Goal: Task Accomplishment & Management: Manage account settings

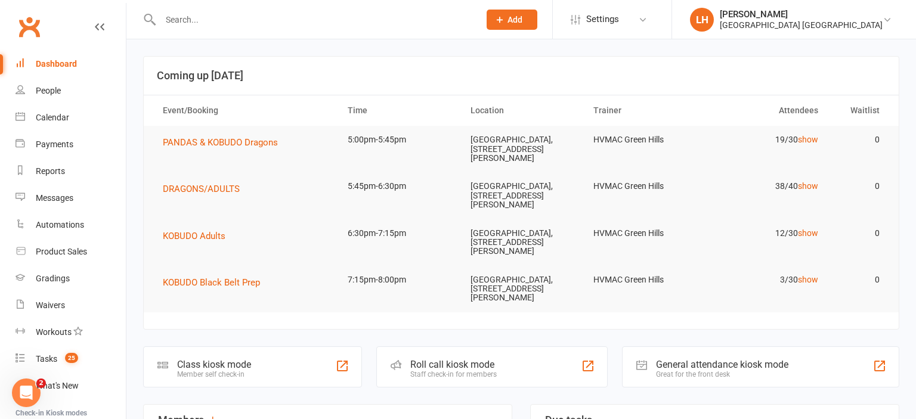
click at [196, 20] on input "text" at bounding box center [314, 19] width 314 height 17
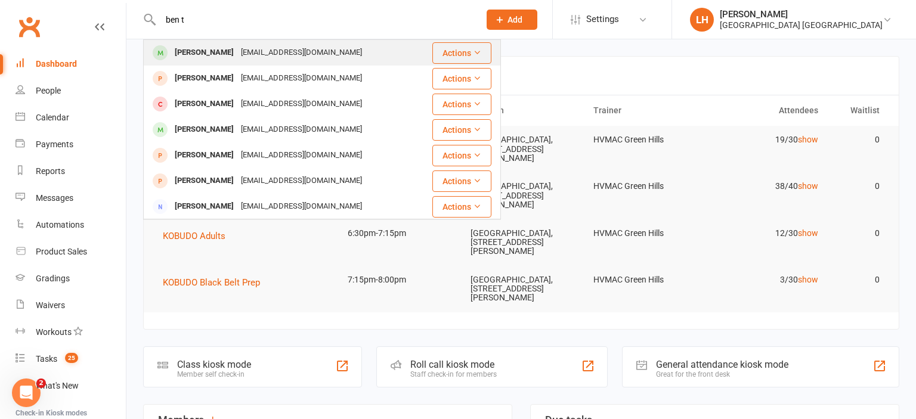
type input "ben t"
click at [197, 45] on div "[PERSON_NAME]" at bounding box center [204, 52] width 66 height 17
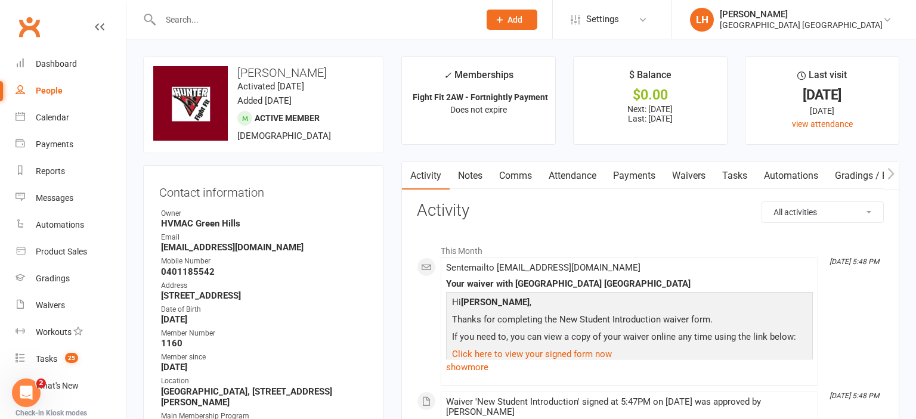
click at [634, 178] on link "Payments" at bounding box center [634, 175] width 59 height 27
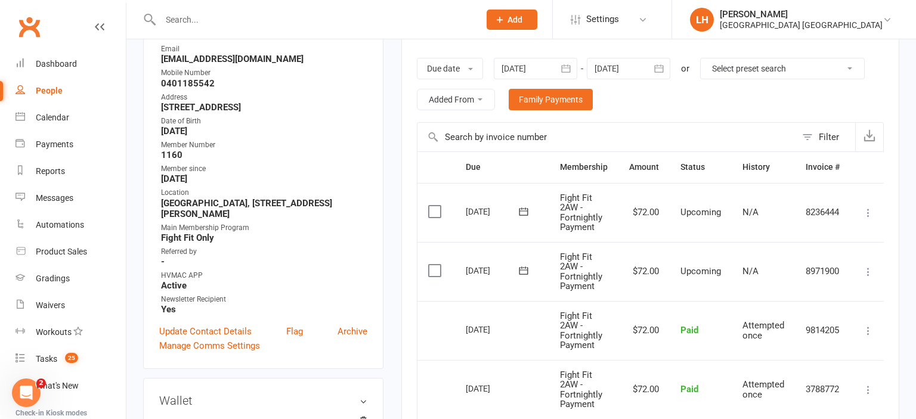
scroll to position [252, 0]
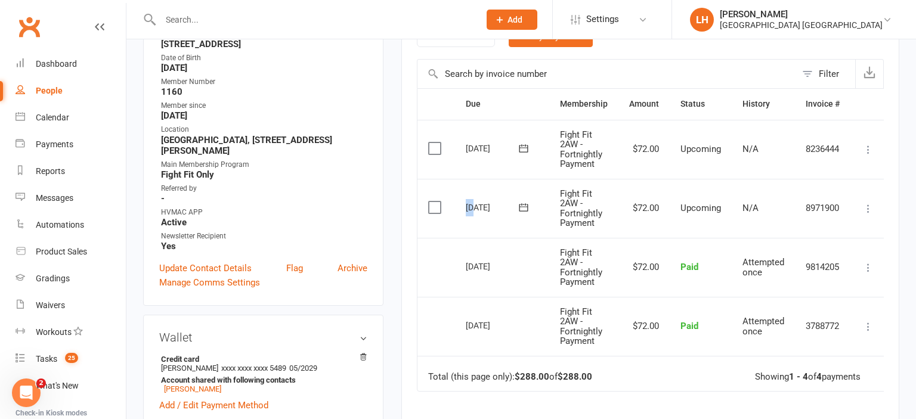
drag, startPoint x: 466, startPoint y: 205, endPoint x: 474, endPoint y: 205, distance: 7.8
click at [474, 205] on div "[DATE]" at bounding box center [493, 207] width 55 height 18
click at [480, 204] on div "[DATE]" at bounding box center [493, 207] width 55 height 18
drag, startPoint x: 489, startPoint y: 206, endPoint x: 472, endPoint y: 208, distance: 16.2
click at [472, 208] on div "[DATE]" at bounding box center [493, 207] width 55 height 18
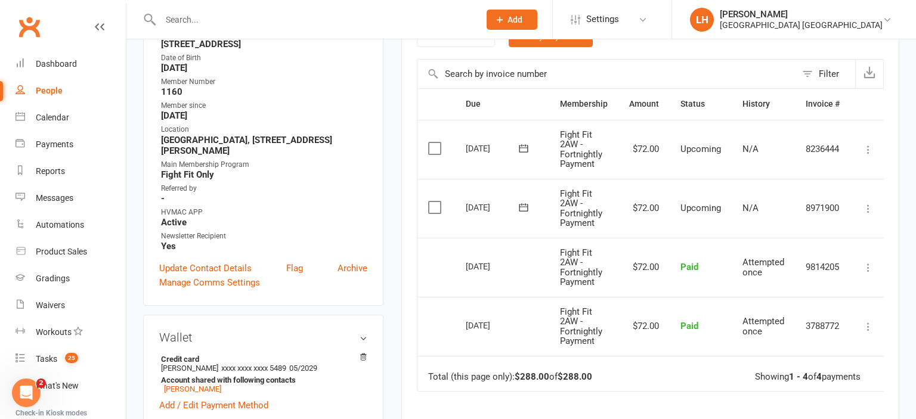
click at [465, 208] on td "[DATE]" at bounding box center [502, 208] width 94 height 59
drag, startPoint x: 465, startPoint y: 207, endPoint x: 528, endPoint y: 213, distance: 63.5
click at [528, 213] on td "[DATE]" at bounding box center [502, 208] width 94 height 59
click at [531, 202] on button at bounding box center [524, 207] width 24 height 13
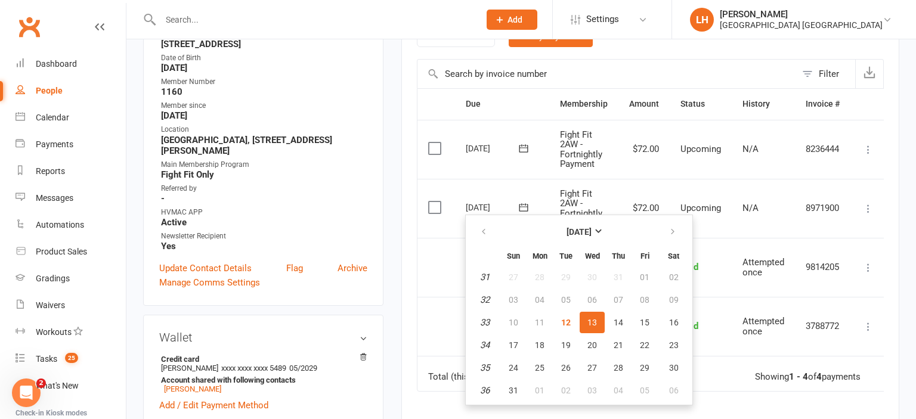
click at [557, 188] on td "Fight Fit 2AW - Fortnightly Payment" at bounding box center [583, 208] width 69 height 59
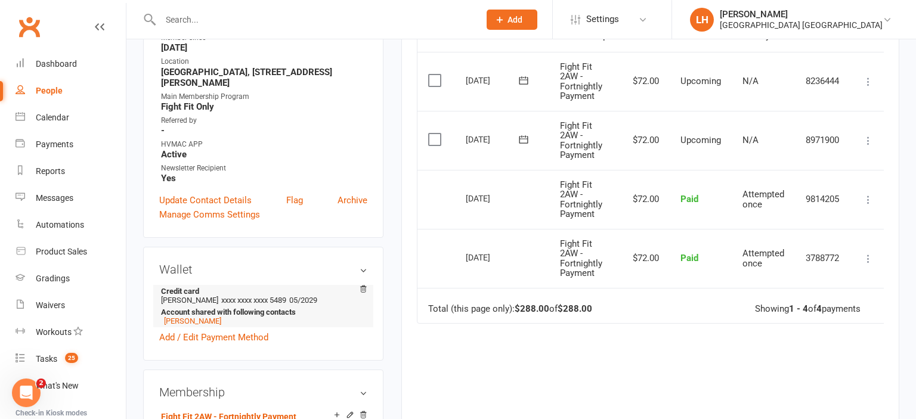
scroll to position [378, 0]
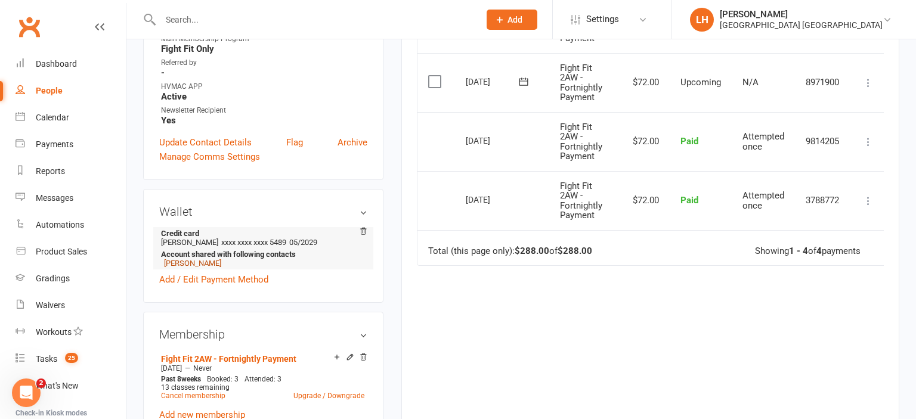
click at [190, 268] on link "[PERSON_NAME]" at bounding box center [192, 263] width 57 height 9
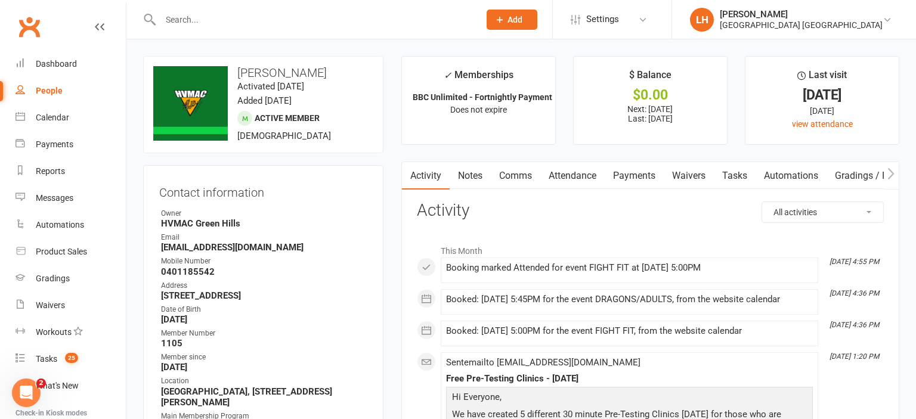
click at [632, 171] on link "Payments" at bounding box center [634, 175] width 59 height 27
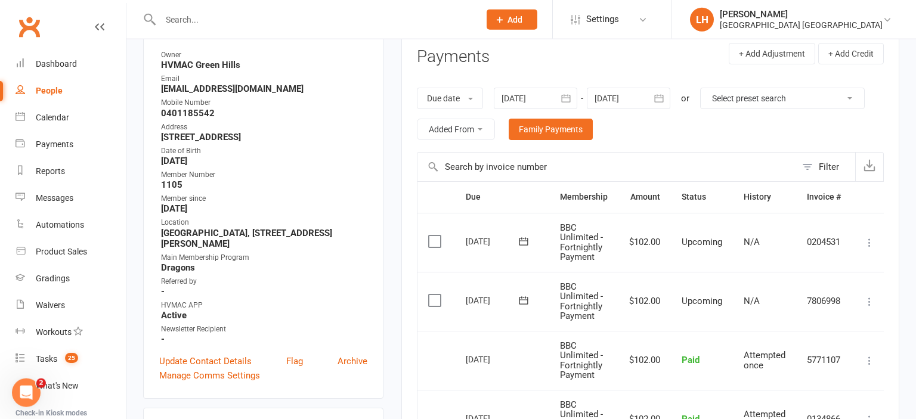
scroll to position [188, 0]
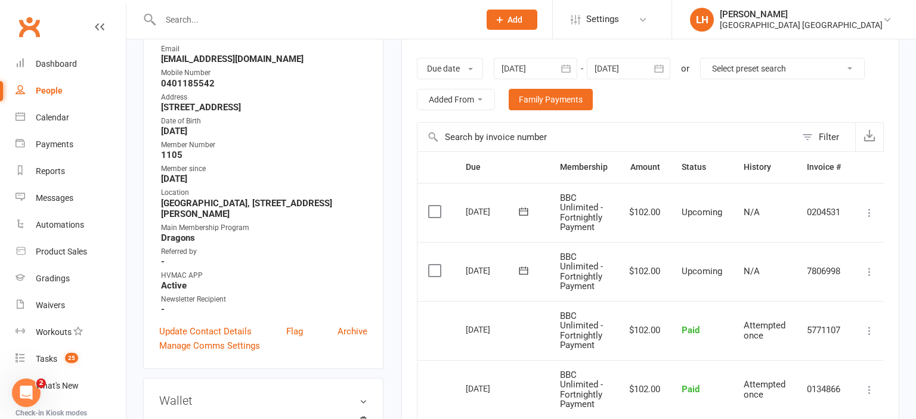
click at [665, 66] on icon "button" at bounding box center [659, 69] width 12 height 12
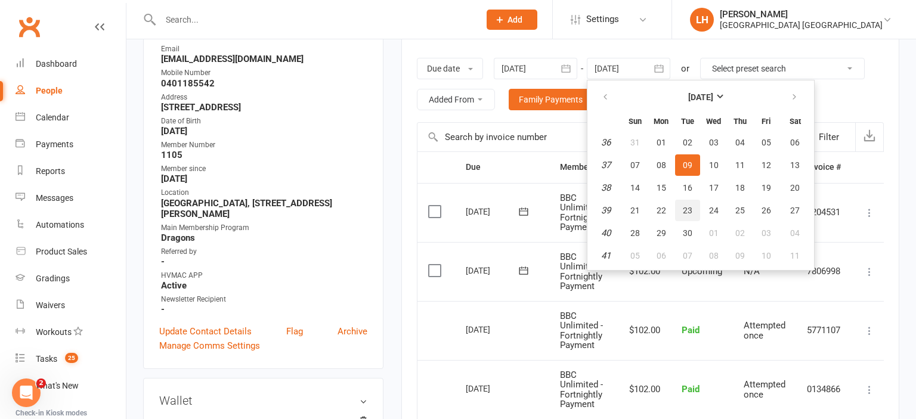
click at [692, 204] on button "23" at bounding box center [687, 210] width 25 height 21
type input "[DATE]"
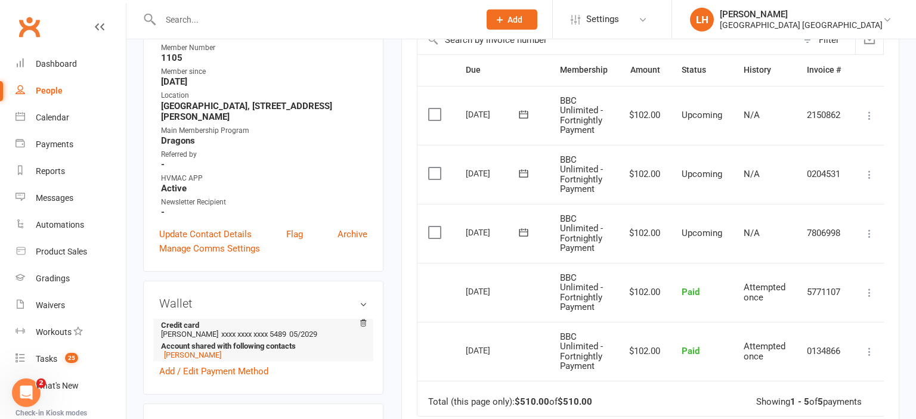
scroll to position [315, 0]
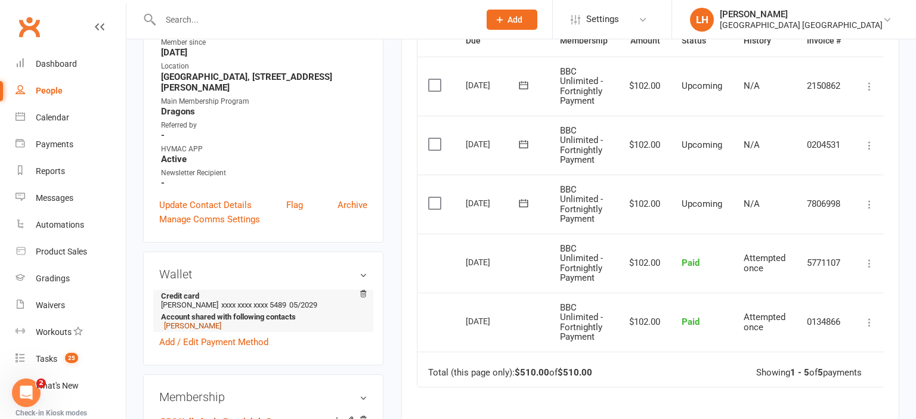
click at [187, 330] on link "[PERSON_NAME]" at bounding box center [192, 325] width 57 height 9
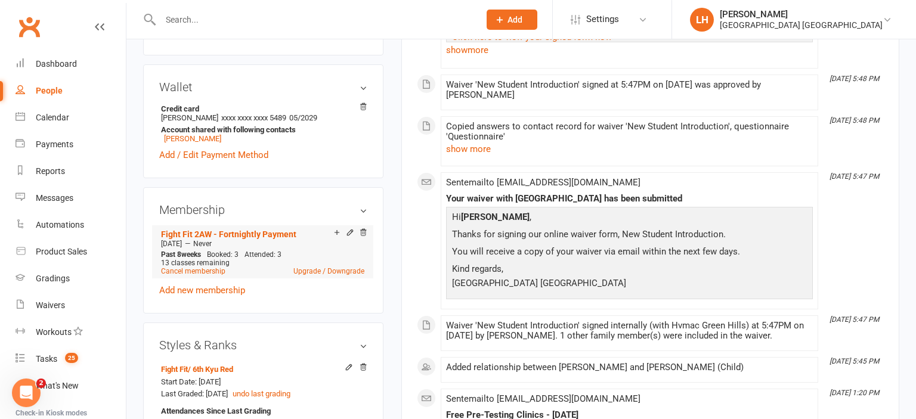
scroll to position [503, 0]
click at [316, 274] on link "Upgrade / Downgrade" at bounding box center [328, 270] width 71 height 8
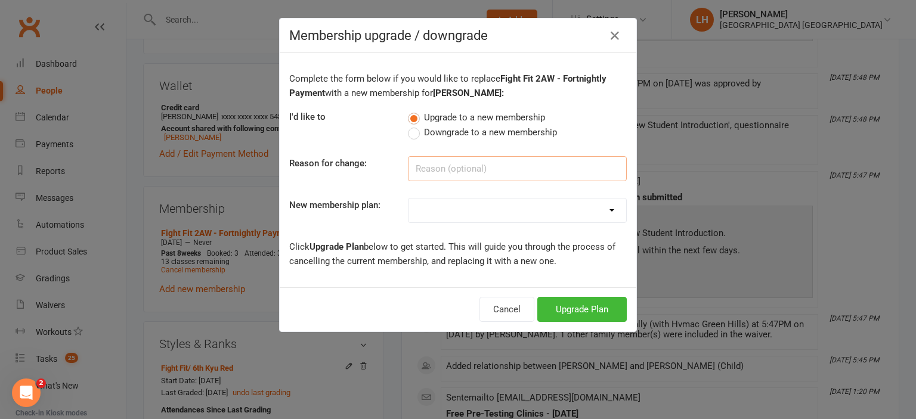
click at [459, 161] on input at bounding box center [517, 168] width 219 height 25
type input "A"
type input "upgrade to family membership"
click at [518, 189] on div "Complete the form below if you would like to replace Fight Fit 2AW - Fortnightl…" at bounding box center [458, 170] width 357 height 234
click at [409, 199] on select "Temporary Membership OFR BBC - Weekly OAW Kindymites/Minimites - Weekly Payment…" at bounding box center [518, 211] width 218 height 24
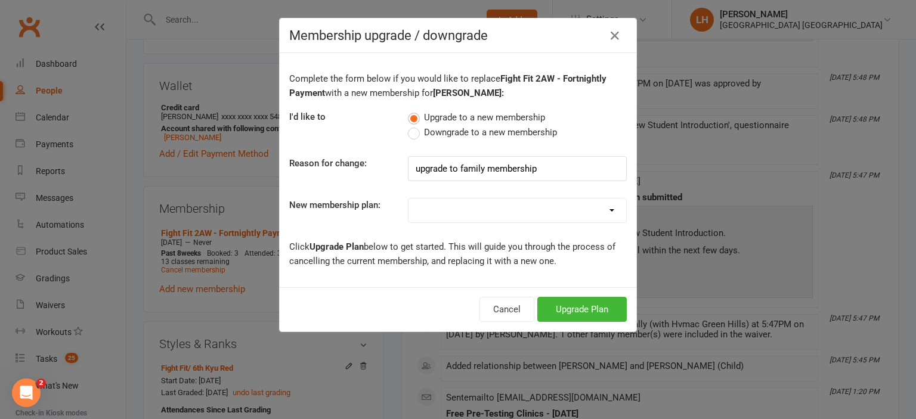
select select "43"
click option "BBC Unlimited - Fortnightly Payment" at bounding box center [0, 0] width 0 height 0
click at [573, 308] on button "Upgrade Plan" at bounding box center [581, 309] width 89 height 25
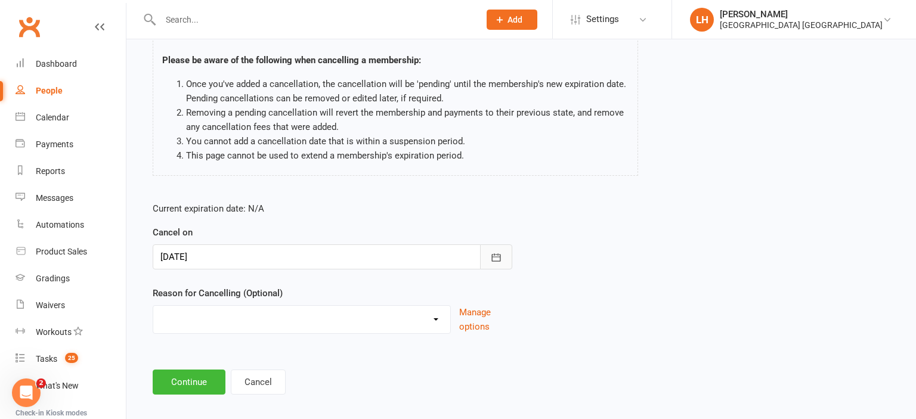
scroll to position [94, 0]
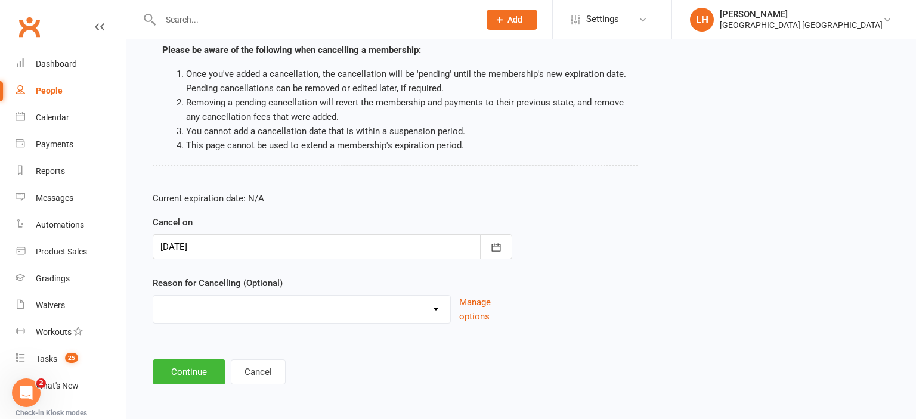
select select "0"
click option "Changing Membership plan" at bounding box center [0, 0] width 0 height 0
click at [191, 371] on button "Continue" at bounding box center [189, 372] width 73 height 25
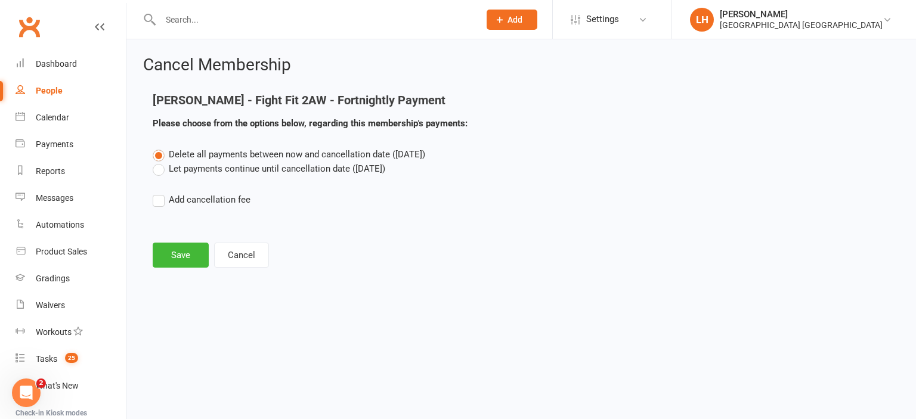
scroll to position [0, 0]
click at [183, 255] on button "Save" at bounding box center [181, 255] width 56 height 25
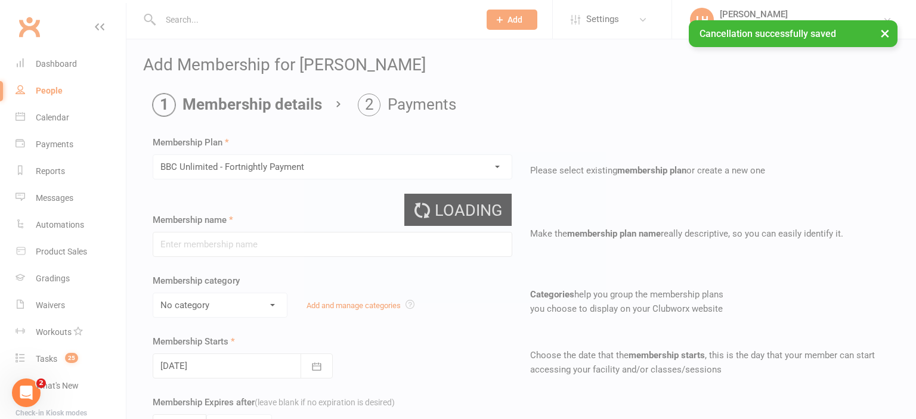
type input "BBC Unlimited - Fortnightly Payment"
select select "6"
type input "0"
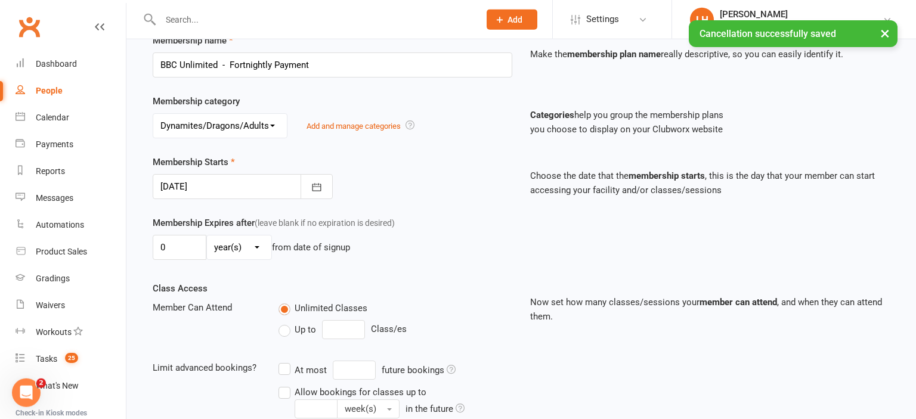
scroll to position [188, 0]
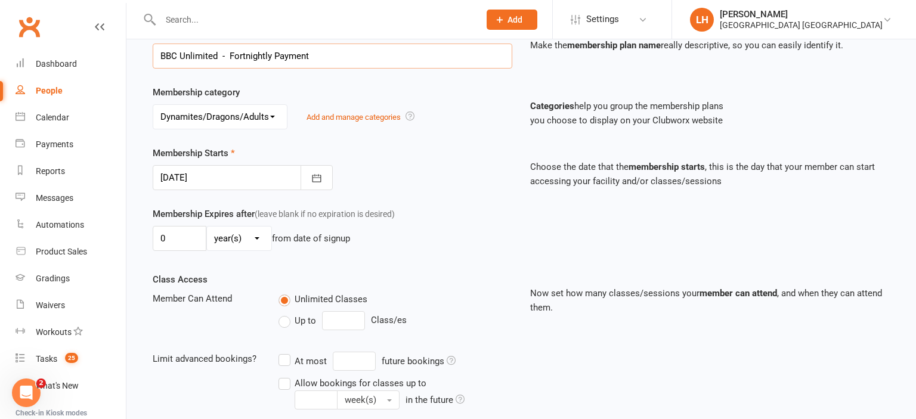
click at [310, 52] on input "BBC Unlimited - Fortnightly Payment" at bounding box center [333, 56] width 360 height 25
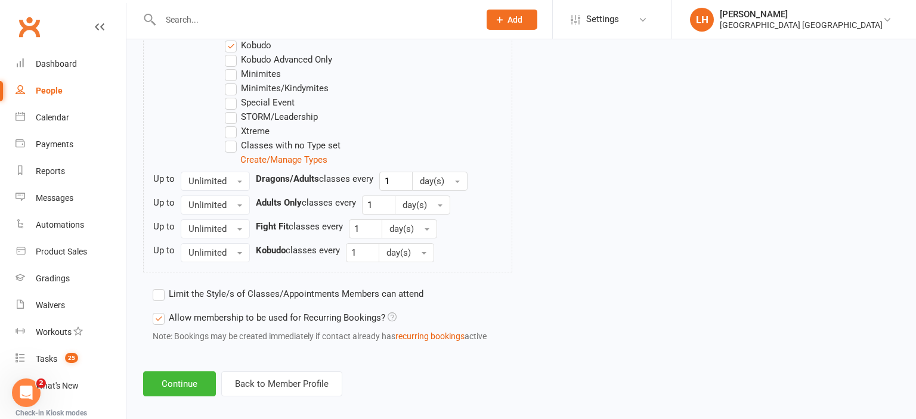
scroll to position [780, 0]
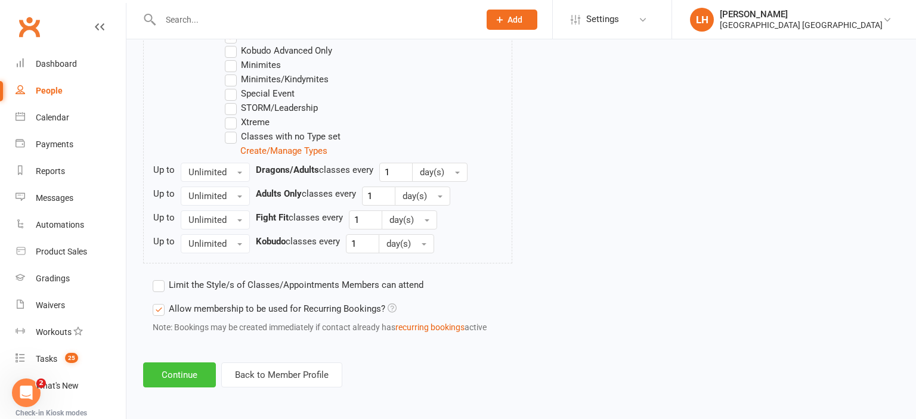
type input "BBC Unlimited - Fortnightly Payment (Family Cap)"
click at [175, 371] on button "Continue" at bounding box center [179, 375] width 73 height 25
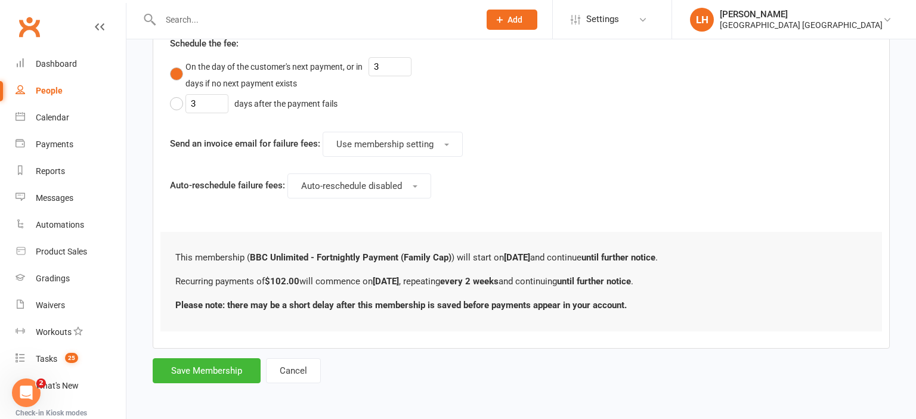
scroll to position [0, 0]
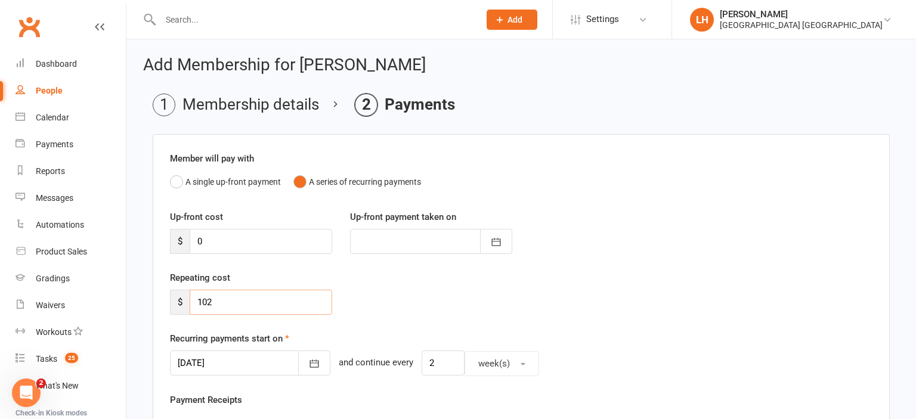
drag, startPoint x: 220, startPoint y: 300, endPoint x: 191, endPoint y: 301, distance: 29.3
click at [193, 302] on input "102" at bounding box center [261, 302] width 143 height 25
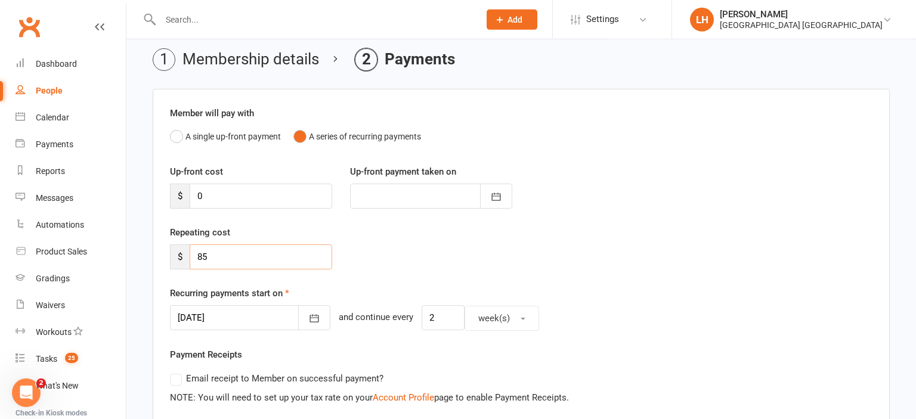
scroll to position [126, 0]
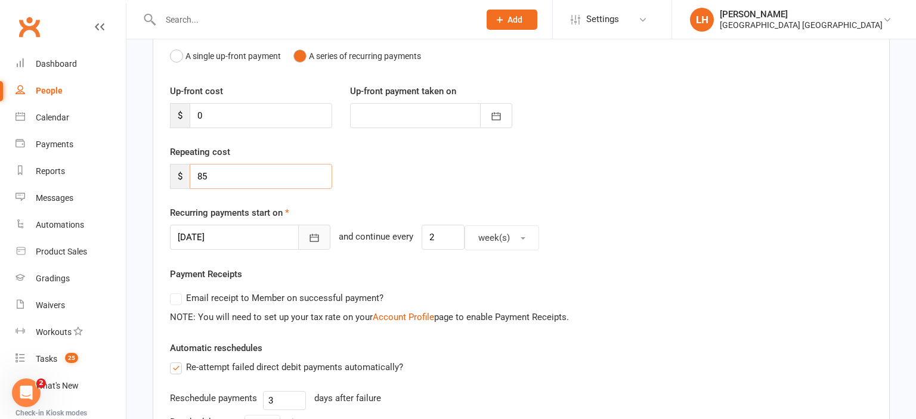
type input "85"
click at [299, 232] on button "button" at bounding box center [314, 237] width 32 height 25
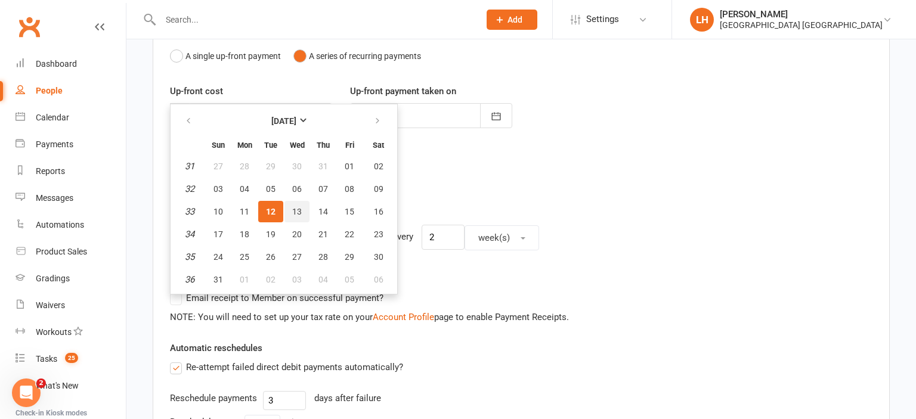
click at [296, 208] on span "13" at bounding box center [297, 212] width 10 height 10
type input "[DATE]"
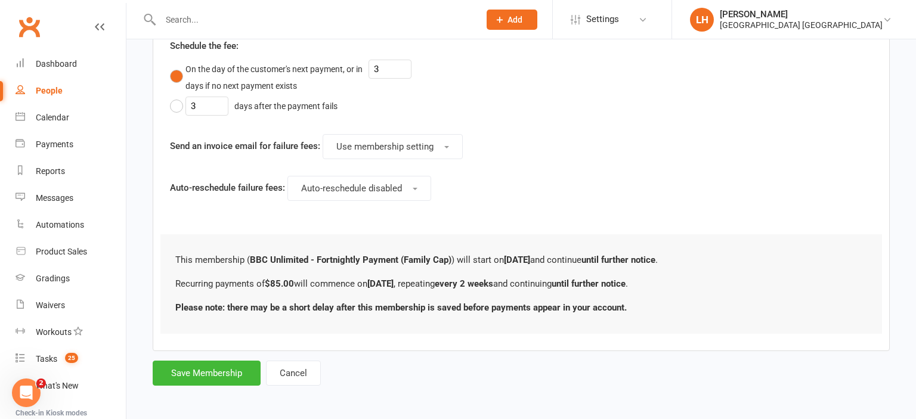
scroll to position [302, 0]
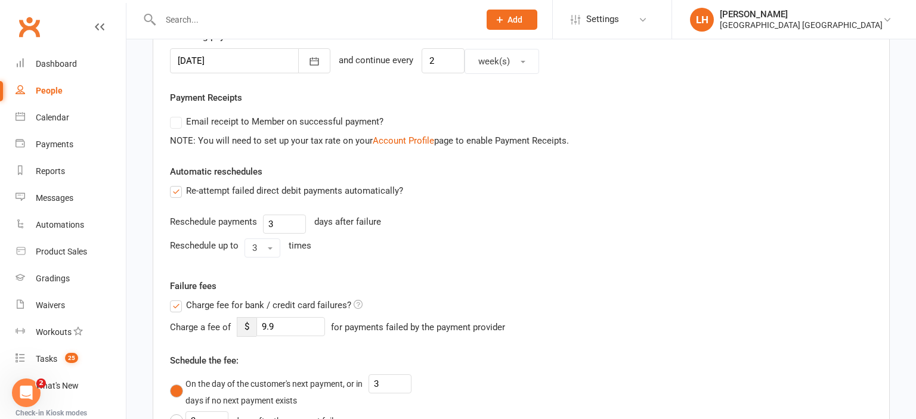
click at [176, 191] on label "Re-attempt failed direct debit payments automatically?" at bounding box center [286, 191] width 233 height 14
click at [176, 184] on input "Re-attempt failed direct debit payments automatically?" at bounding box center [174, 184] width 8 height 0
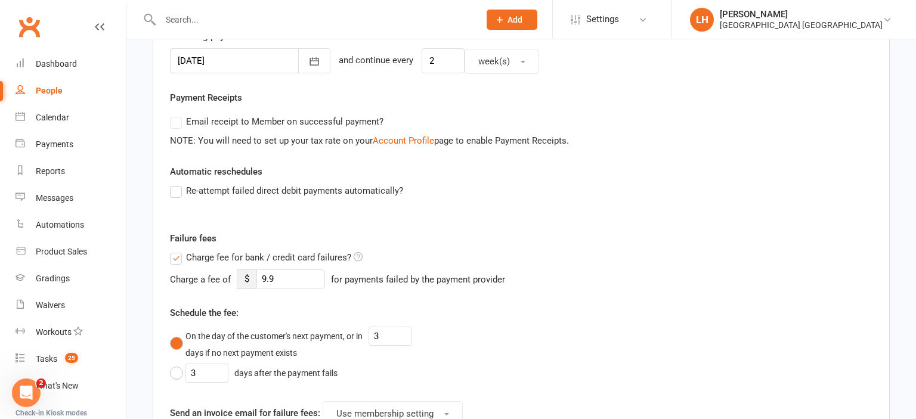
click at [174, 258] on label "Charge fee for bank / credit card failures?" at bounding box center [266, 258] width 193 height 14
click at [174, 251] on input "Charge fee for bank / credit card failures?" at bounding box center [266, 251] width 193 height 0
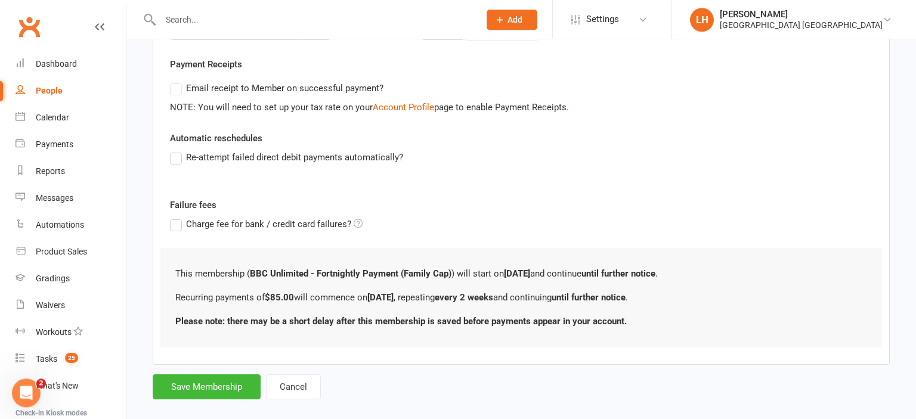
scroll to position [351, 0]
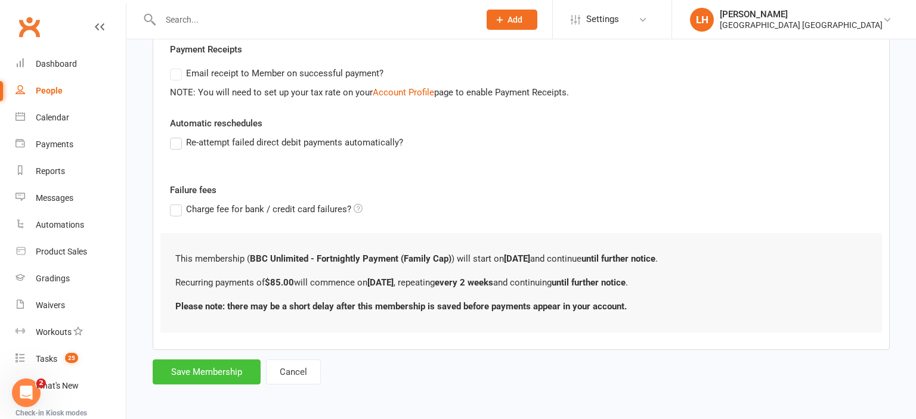
click at [194, 366] on button "Save Membership" at bounding box center [207, 372] width 108 height 25
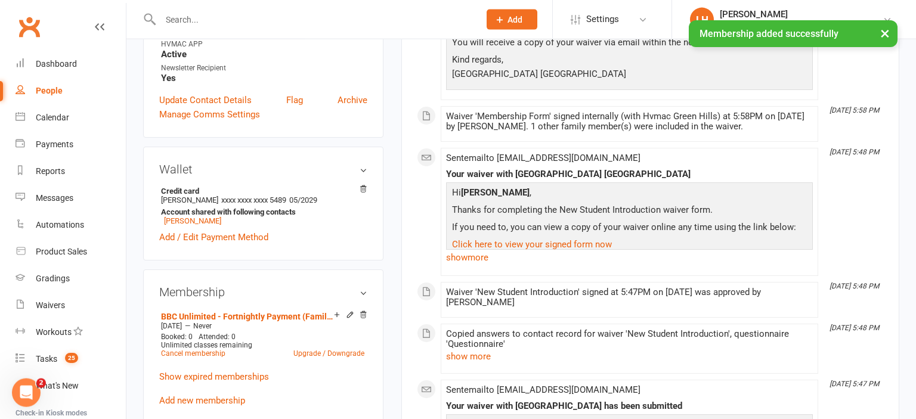
scroll to position [441, 0]
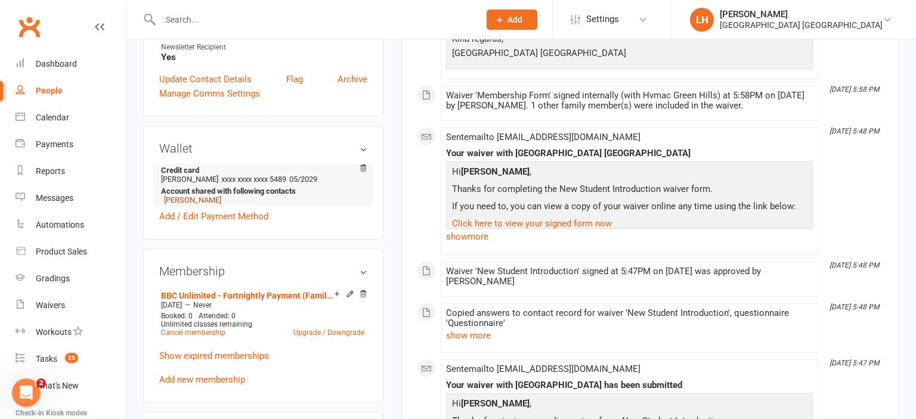
click at [192, 202] on link "[PERSON_NAME]" at bounding box center [192, 200] width 57 height 9
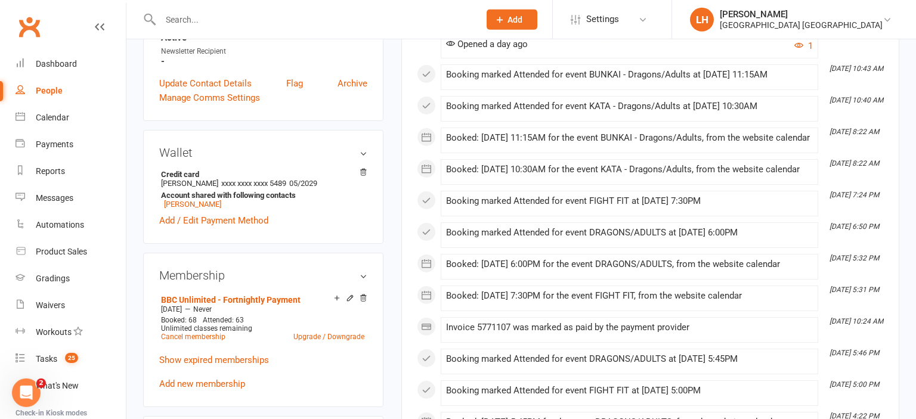
scroll to position [441, 0]
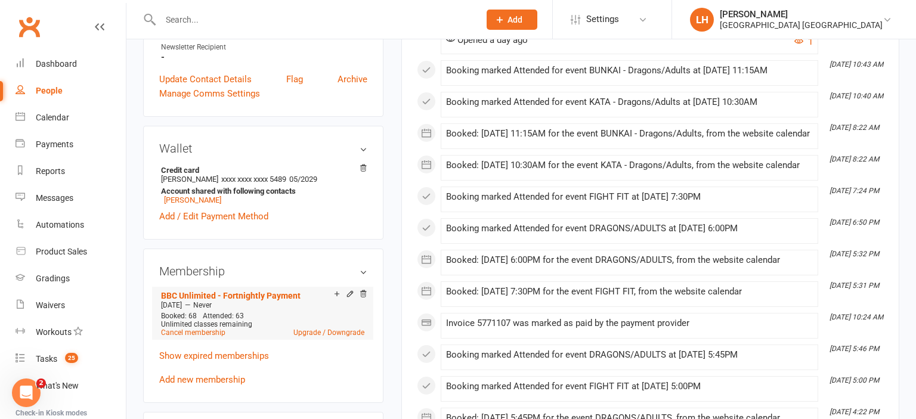
click at [350, 297] on icon at bounding box center [349, 294] width 5 height 5
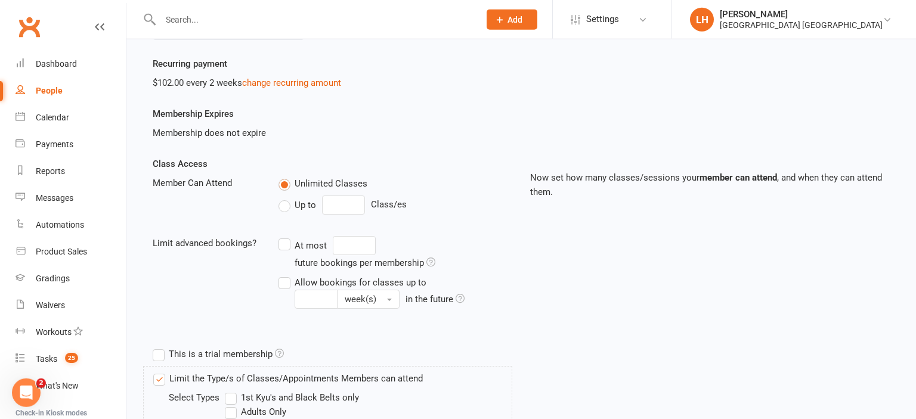
scroll to position [63, 0]
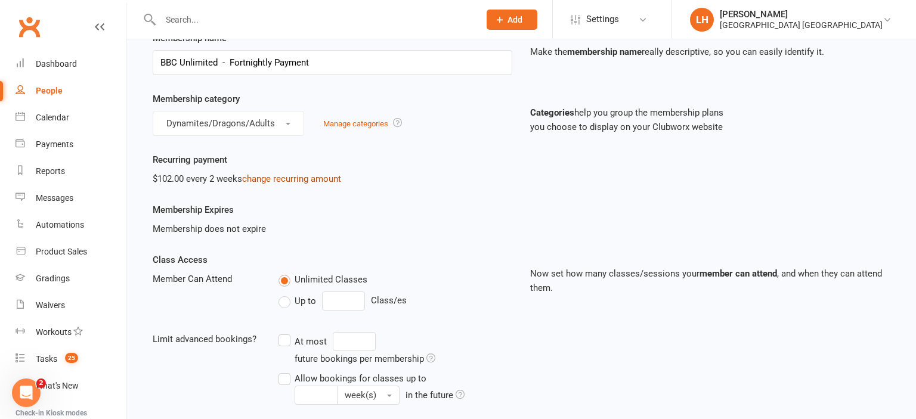
click at [289, 180] on link "change recurring amount" at bounding box center [291, 179] width 99 height 11
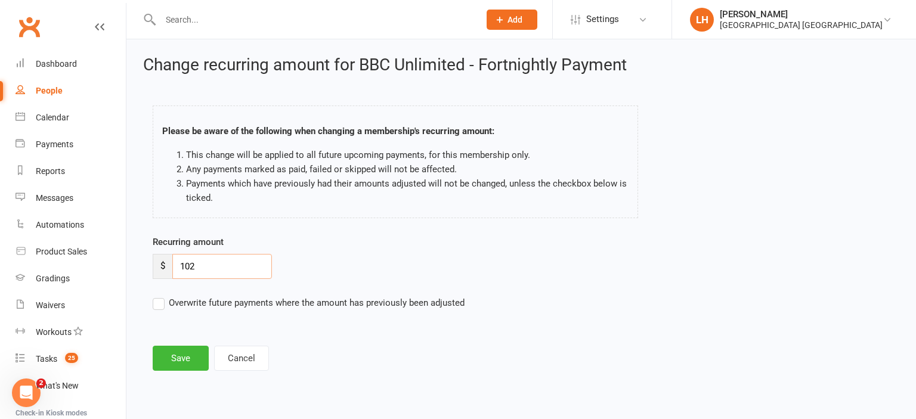
drag, startPoint x: 206, startPoint y: 261, endPoint x: 118, endPoint y: 258, distance: 88.9
click at [172, 258] on input "102" at bounding box center [222, 266] width 100 height 25
type input "80"
click at [179, 355] on button "Save" at bounding box center [181, 358] width 56 height 25
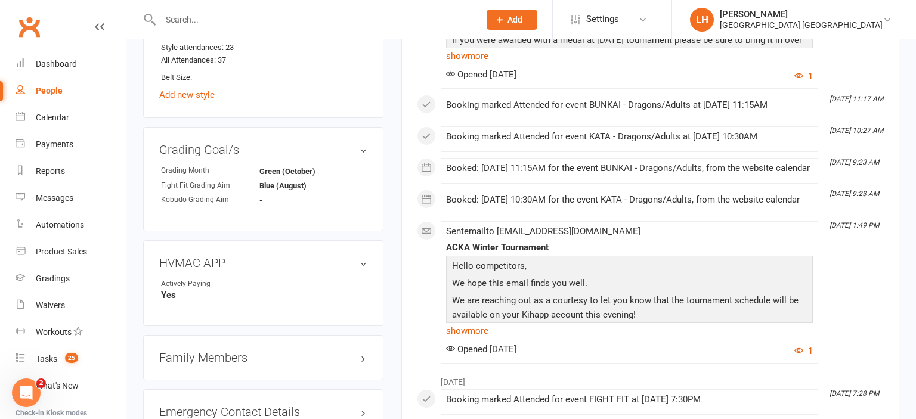
scroll to position [1071, 0]
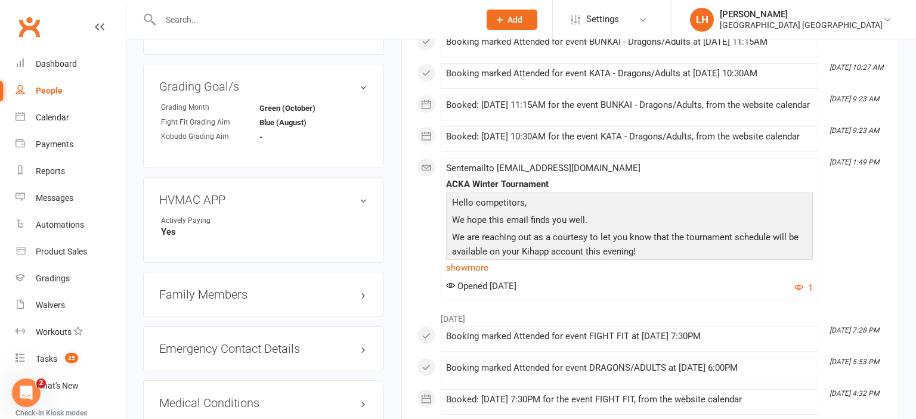
click at [228, 297] on h3 "Family Members" at bounding box center [263, 294] width 208 height 13
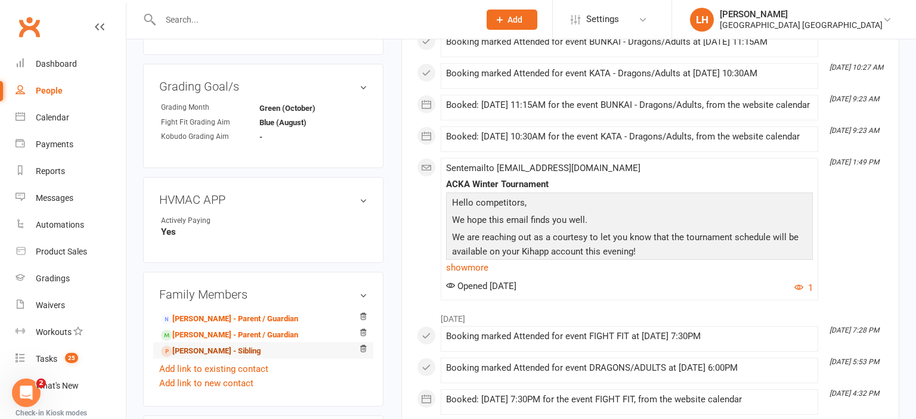
click at [193, 355] on link "[PERSON_NAME] - Sibling" at bounding box center [211, 351] width 100 height 13
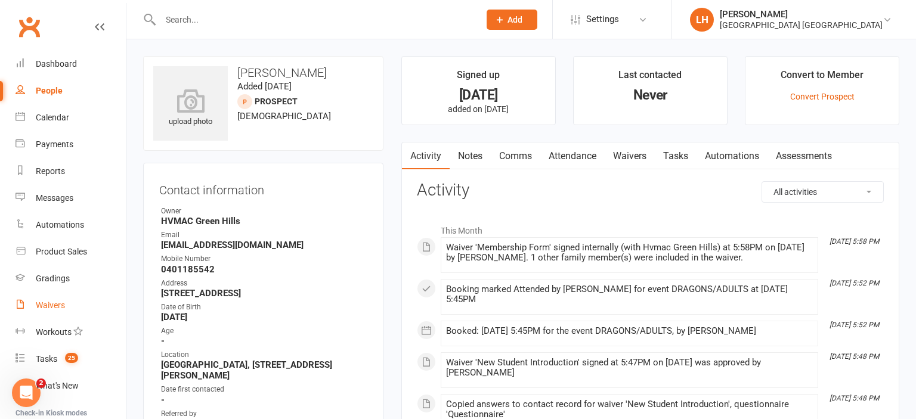
click at [54, 305] on div "Waivers" at bounding box center [50, 306] width 29 height 10
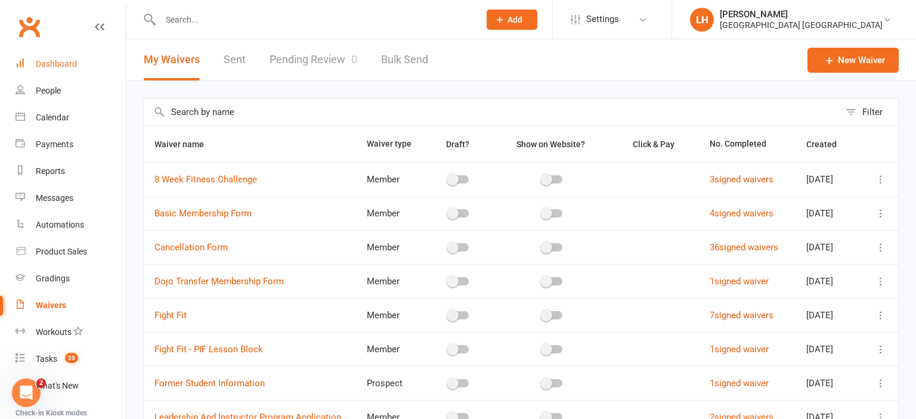
click at [80, 63] on link "Dashboard" at bounding box center [71, 64] width 110 height 27
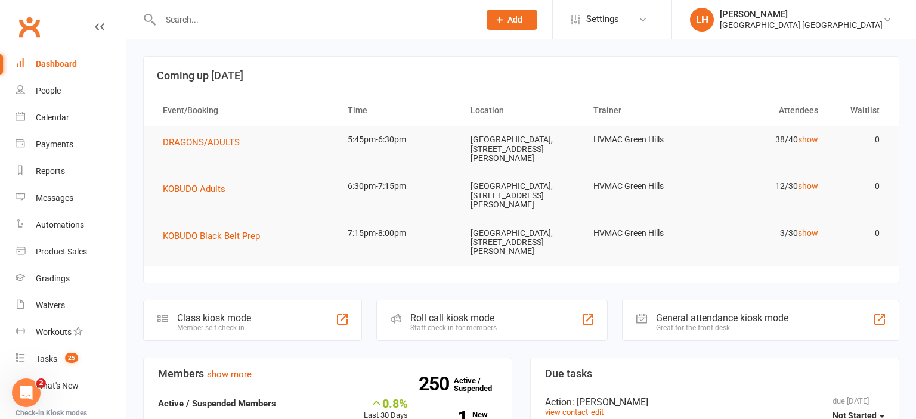
click at [170, 17] on input "text" at bounding box center [314, 19] width 314 height 17
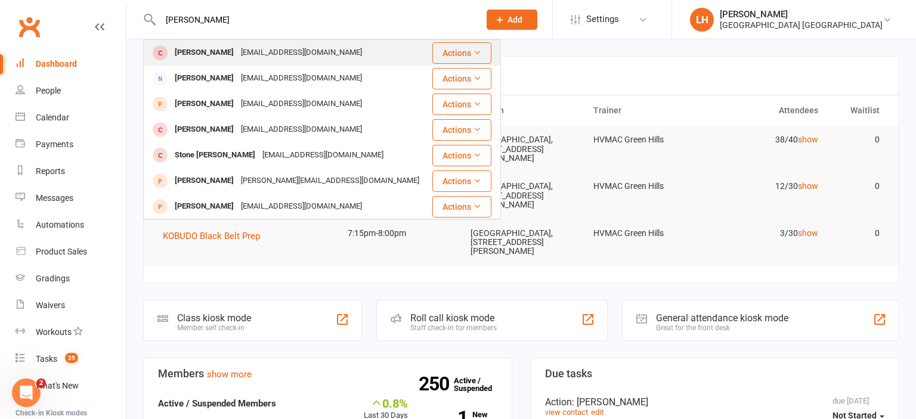
type input "[PERSON_NAME]"
click at [175, 48] on div "[PERSON_NAME]" at bounding box center [204, 52] width 66 height 17
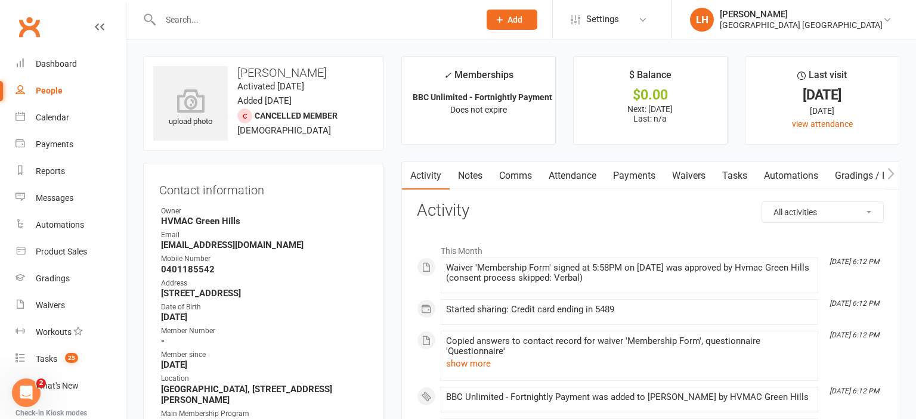
click at [638, 177] on link "Payments" at bounding box center [634, 175] width 59 height 27
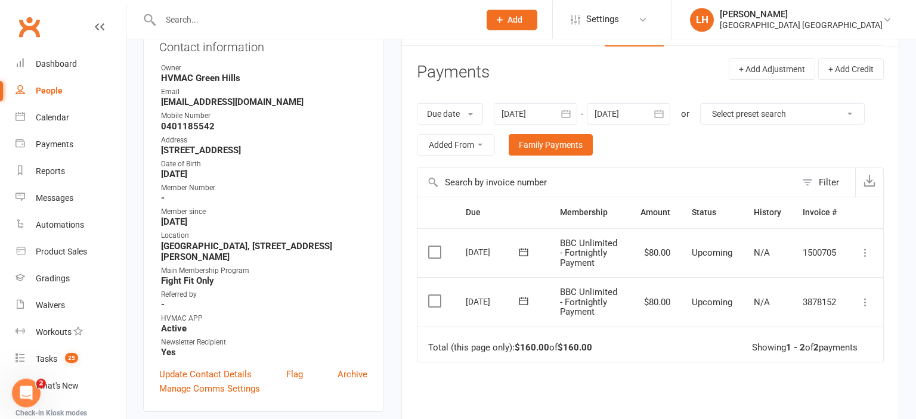
scroll to position [252, 0]
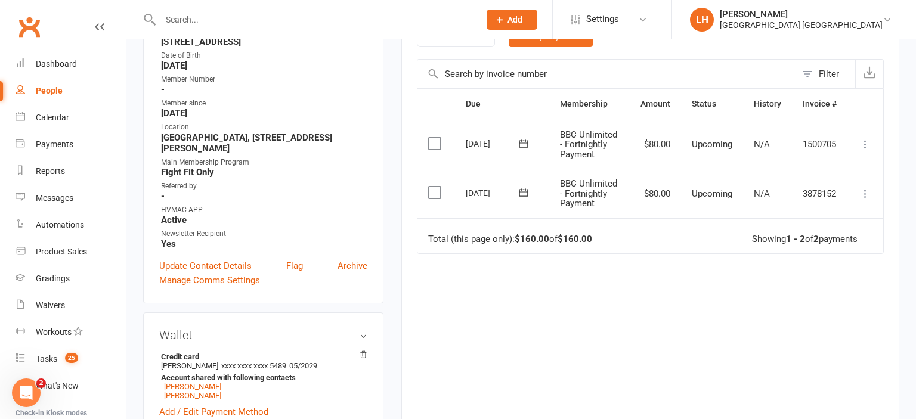
click at [867, 190] on icon at bounding box center [866, 194] width 12 height 12
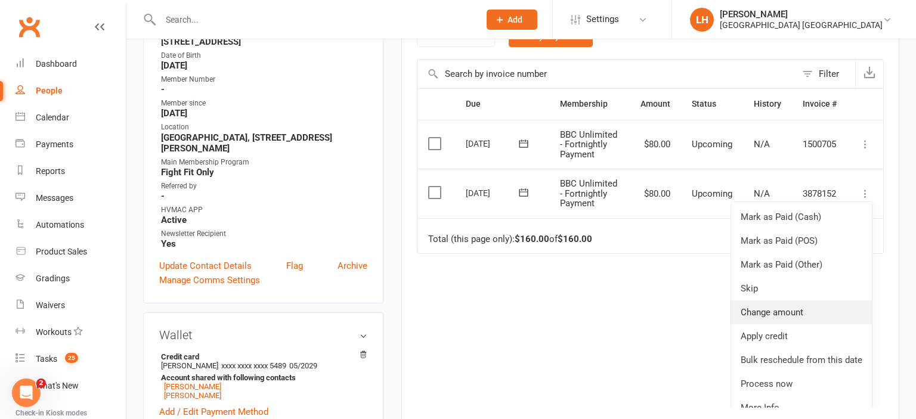
click at [793, 304] on link "Change amount" at bounding box center [801, 313] width 141 height 24
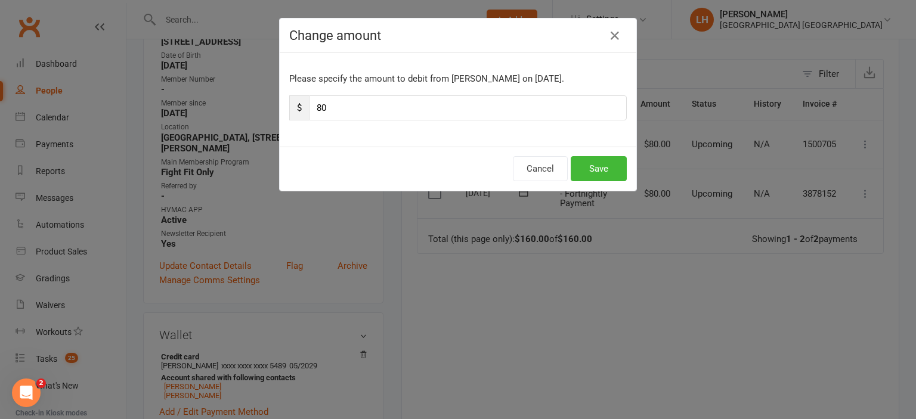
click at [332, 94] on div "Please specify the amount to debit from [PERSON_NAME] on [DATE]. $ 80" at bounding box center [458, 100] width 357 height 94
drag, startPoint x: 335, startPoint y: 104, endPoint x: 285, endPoint y: 112, distance: 50.7
click at [309, 112] on input "80" at bounding box center [468, 107] width 318 height 25
type input "40"
click at [602, 163] on button "Save" at bounding box center [599, 168] width 56 height 25
